Goal: Find specific page/section: Find specific page/section

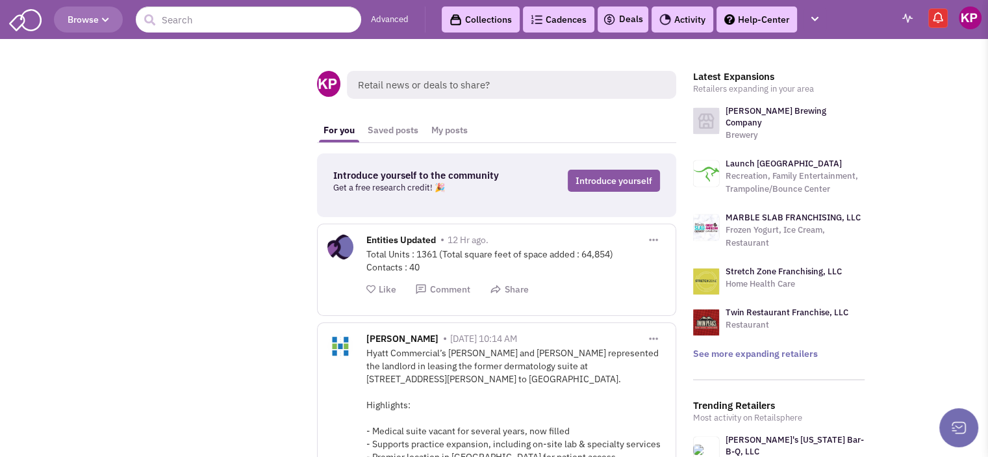
click at [684, 28] on link "Activity" at bounding box center [683, 19] width 62 height 26
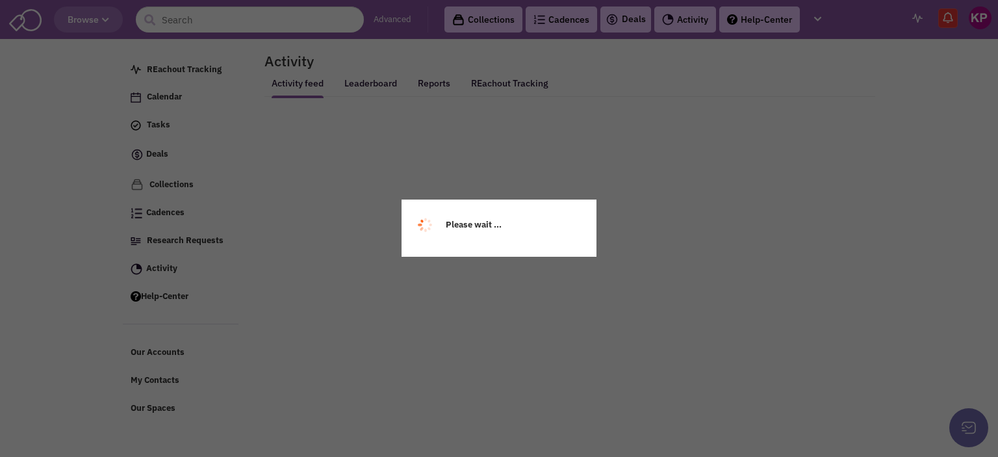
select select
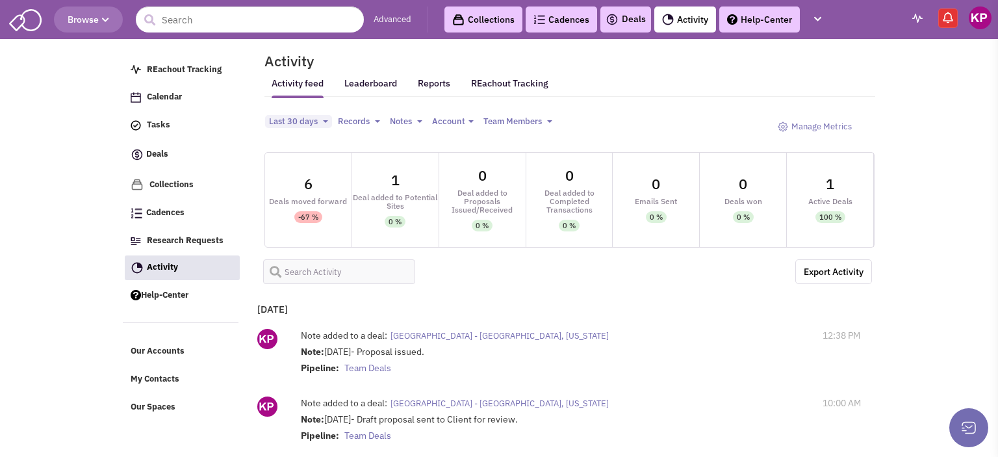
select select
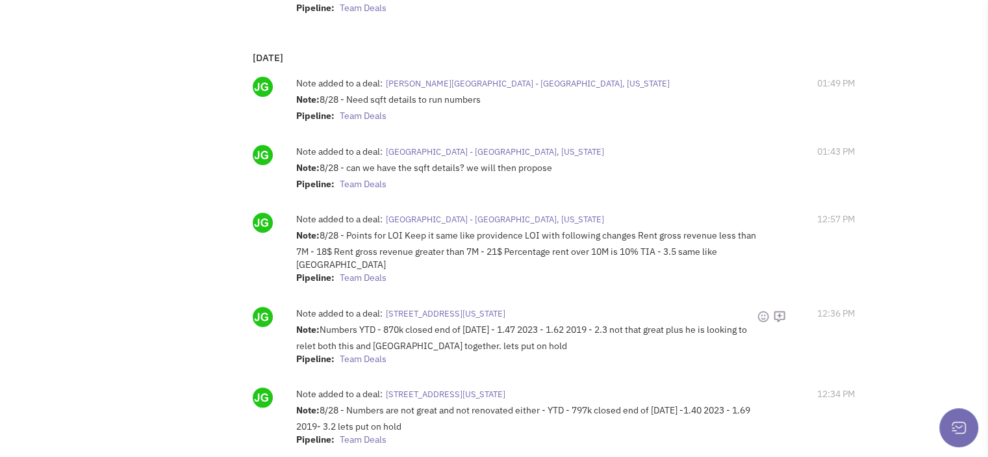
scroll to position [428, 0]
click at [480, 82] on span "[PERSON_NAME][GEOGRAPHIC_DATA] - [GEOGRAPHIC_DATA], [US_STATE]" at bounding box center [528, 82] width 284 height 11
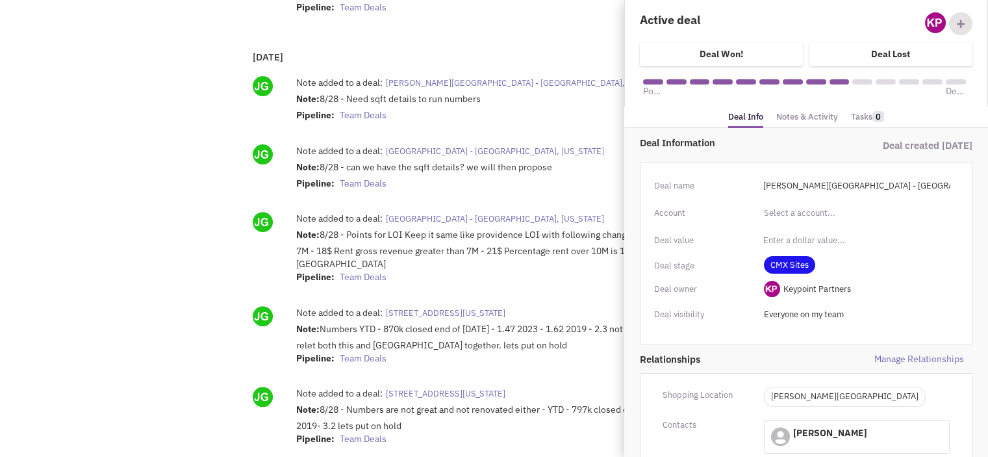
click at [782, 116] on link "Notes & Activity" at bounding box center [807, 117] width 62 height 19
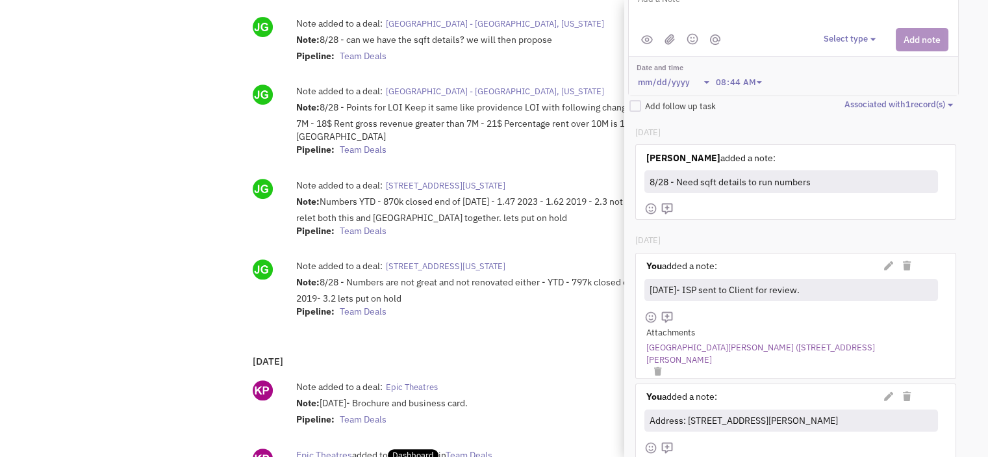
scroll to position [127, 10]
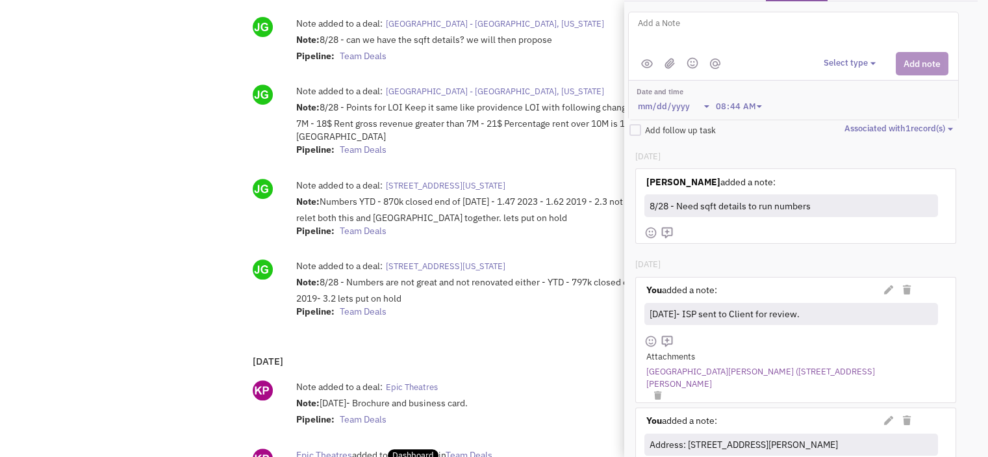
click at [679, 371] on link "[GEOGRAPHIC_DATA][PERSON_NAME] ([STREET_ADDRESS][PERSON_NAME]" at bounding box center [789, 378] width 285 height 24
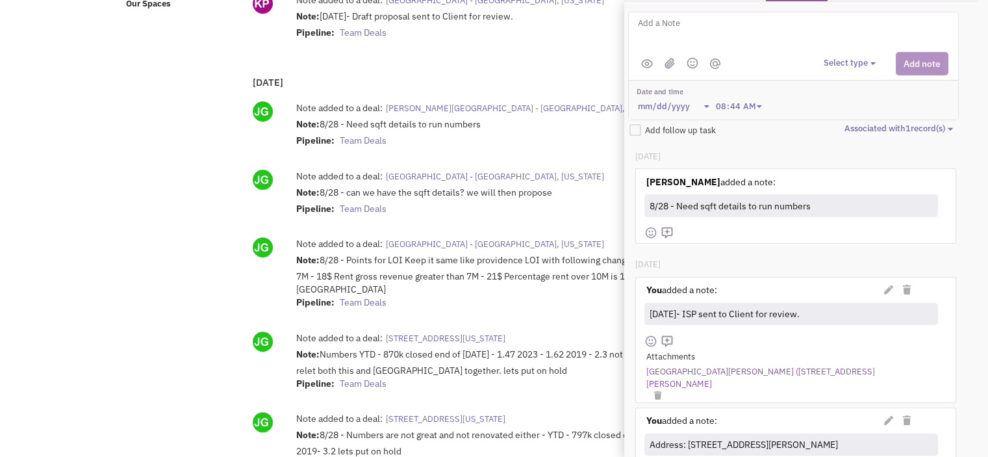
scroll to position [402, 0]
